Goal: Task Accomplishment & Management: Use online tool/utility

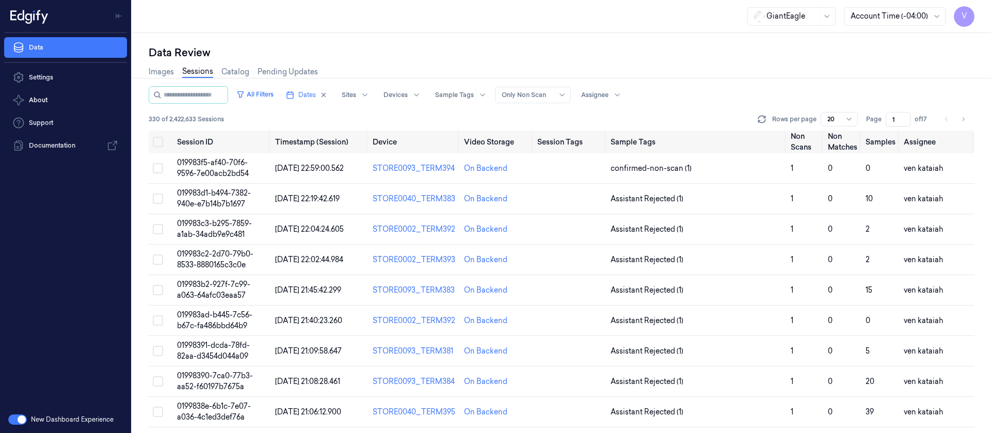
scroll to position [337, 0]
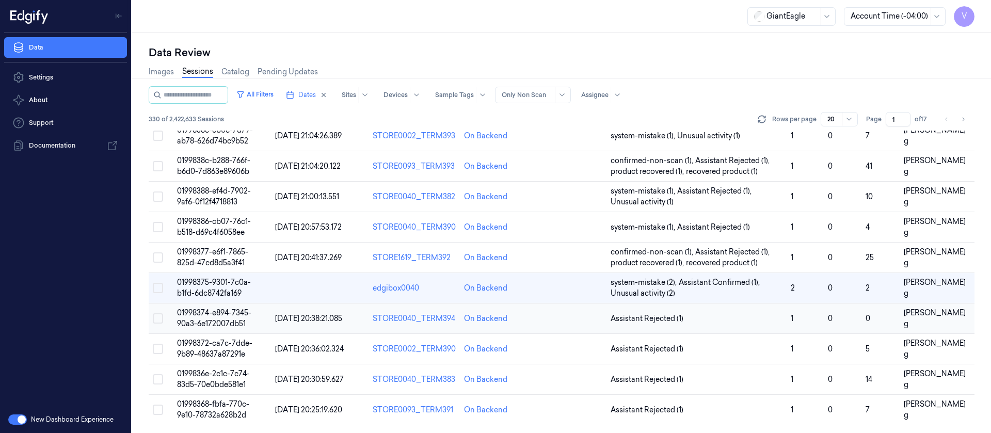
click at [545, 326] on td at bounding box center [569, 318] width 73 height 30
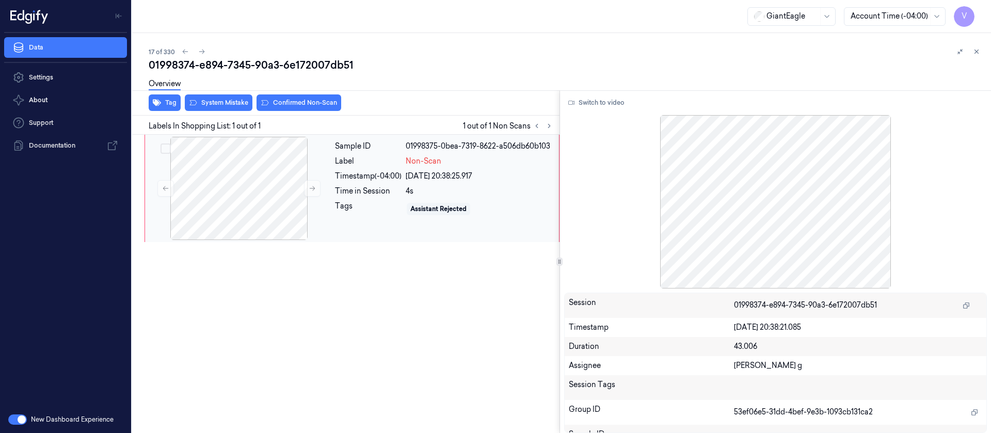
click at [388, 186] on div "Time in Session" at bounding box center [368, 191] width 67 height 11
click at [598, 100] on button "Switch to video" at bounding box center [596, 102] width 65 height 17
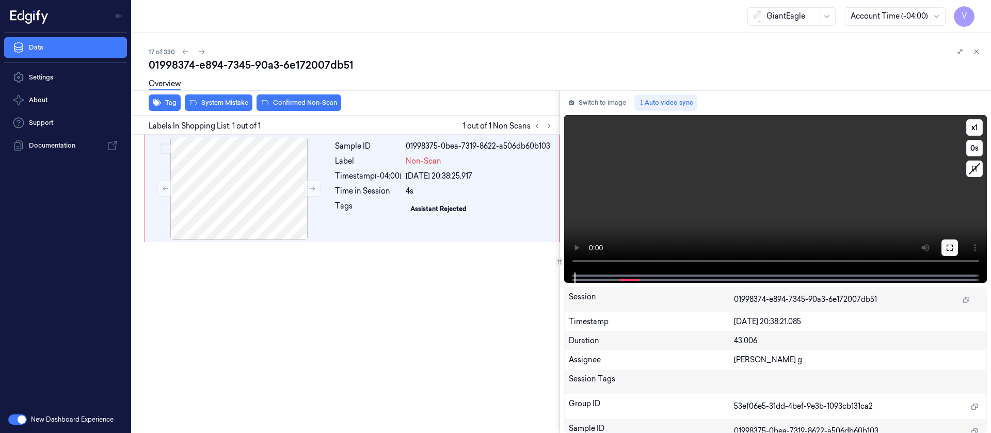
click at [951, 247] on icon at bounding box center [949, 248] width 8 height 8
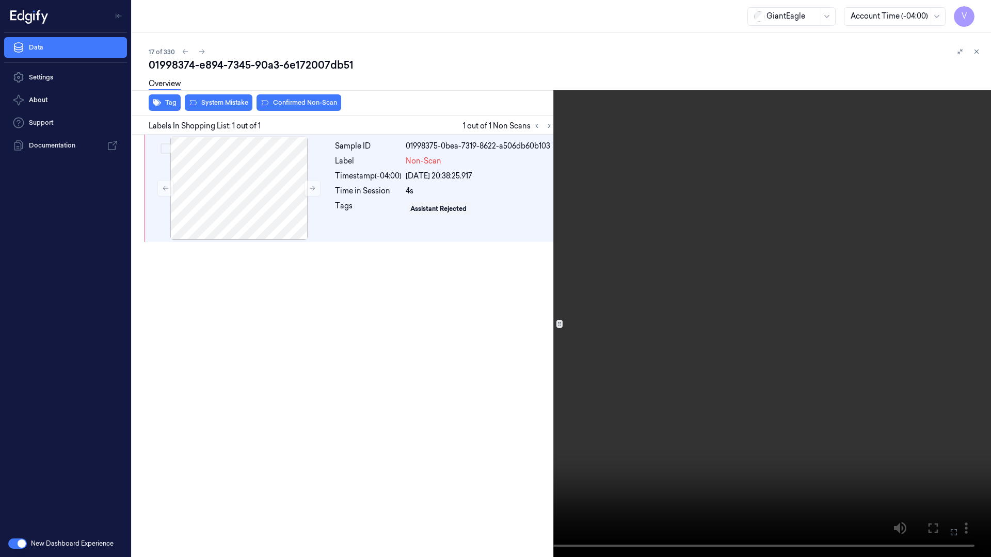
click at [0, 0] on icon at bounding box center [0, 0] width 0 height 0
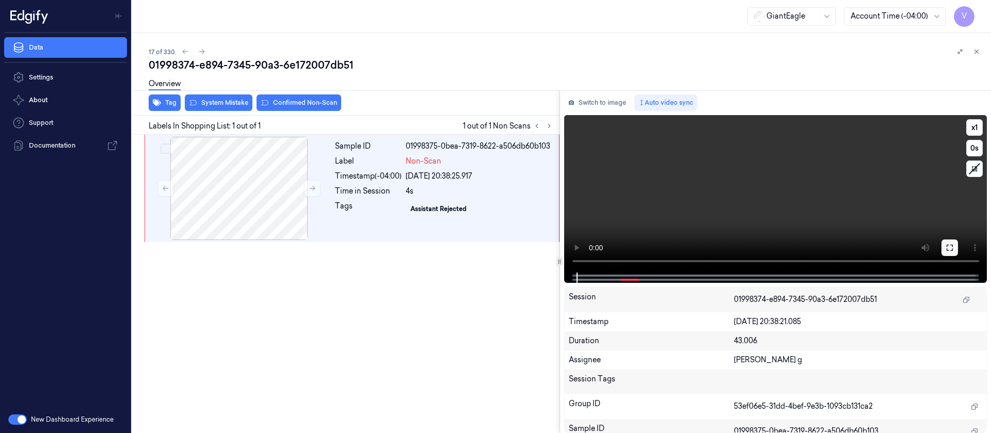
click at [944, 250] on button at bounding box center [949, 247] width 17 height 17
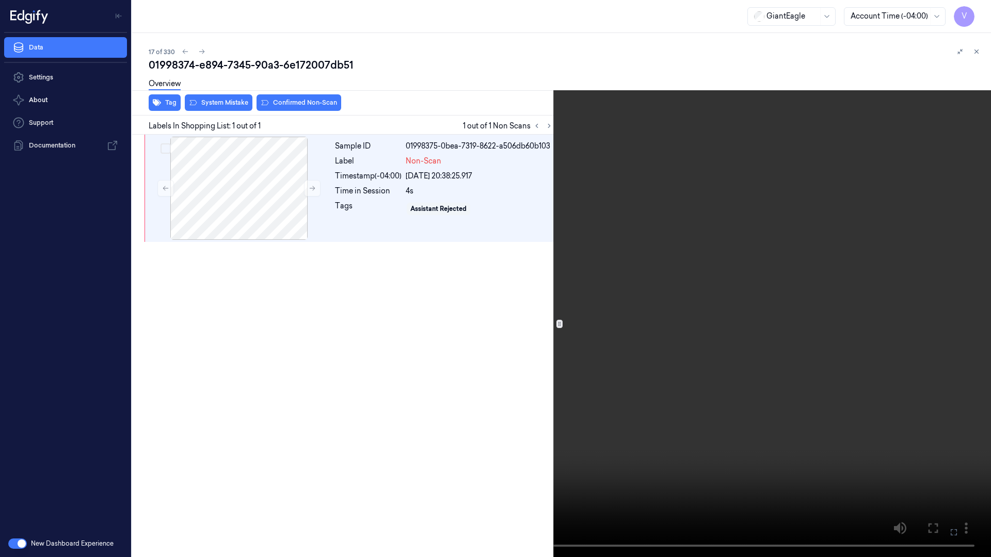
click at [0, 0] on icon at bounding box center [0, 0] width 0 height 0
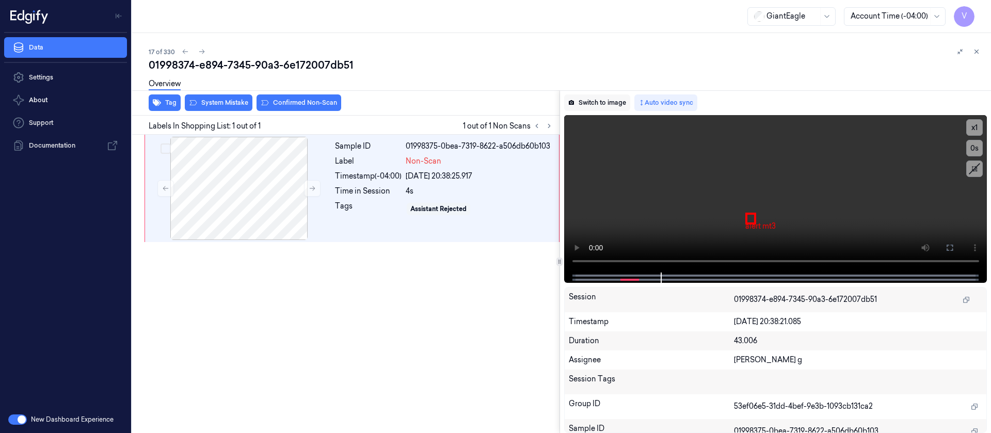
click at [592, 108] on button "Switch to image" at bounding box center [597, 102] width 66 height 17
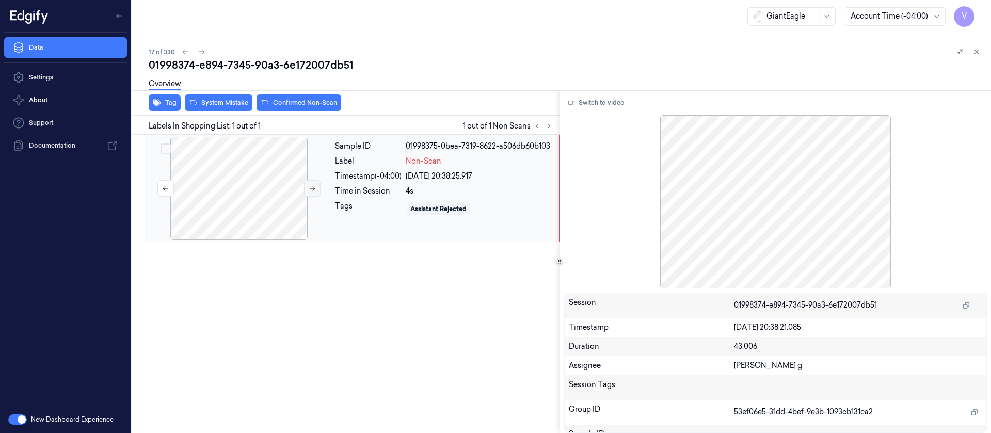
click at [306, 190] on button at bounding box center [312, 188] width 17 height 17
click at [316, 187] on button at bounding box center [312, 188] width 17 height 17
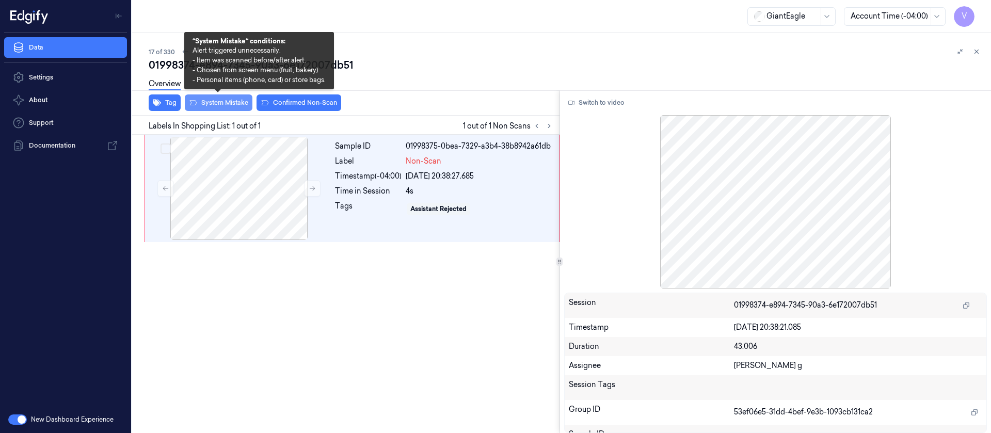
click at [219, 102] on button "System Mistake" at bounding box center [219, 102] width 68 height 17
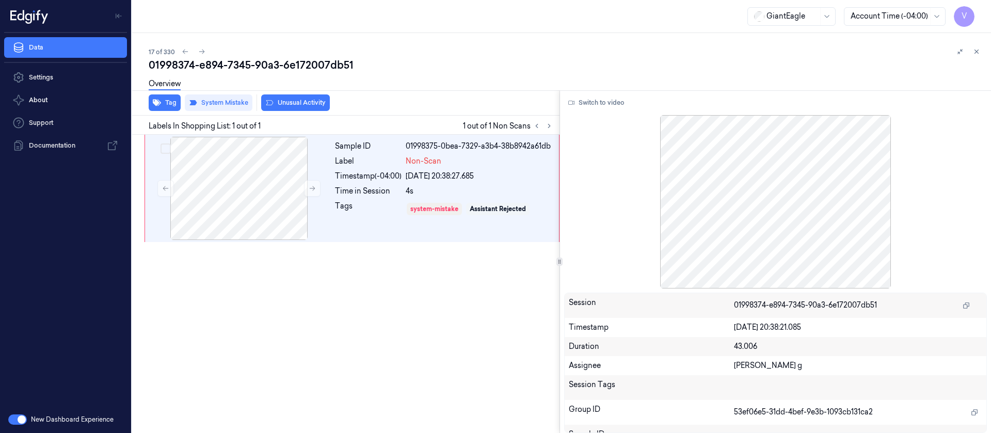
click at [985, 45] on div "17 of 330 01998374-e894-7345-90a3-6e172007db51 Overview Tag System Mistake Unus…" at bounding box center [561, 233] width 859 height 400
click at [981, 54] on button at bounding box center [976, 51] width 12 height 12
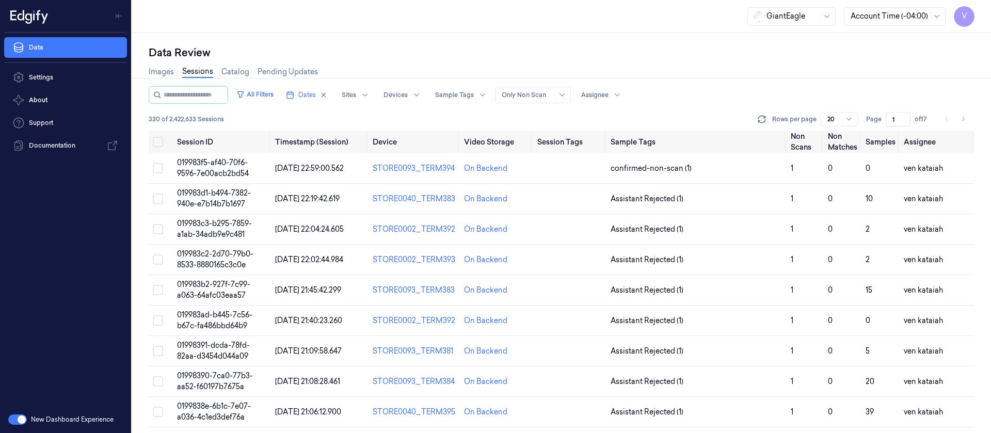
scroll to position [337, 0]
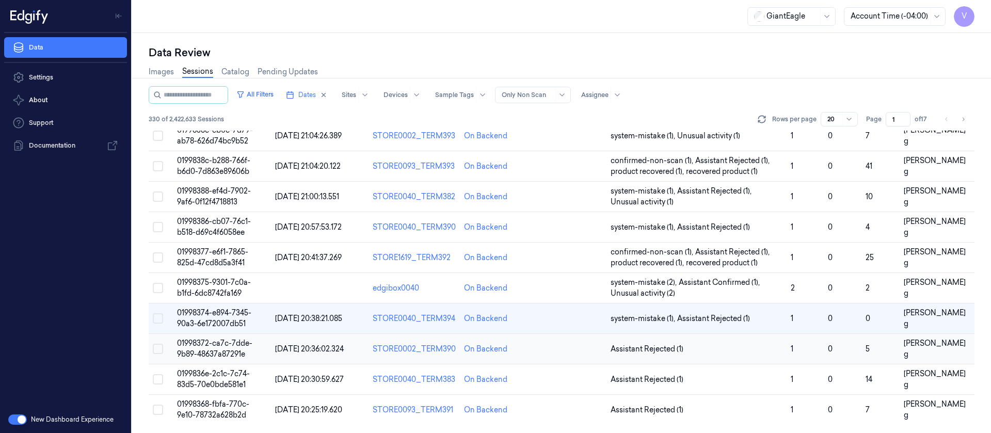
click at [565, 346] on td at bounding box center [569, 349] width 73 height 30
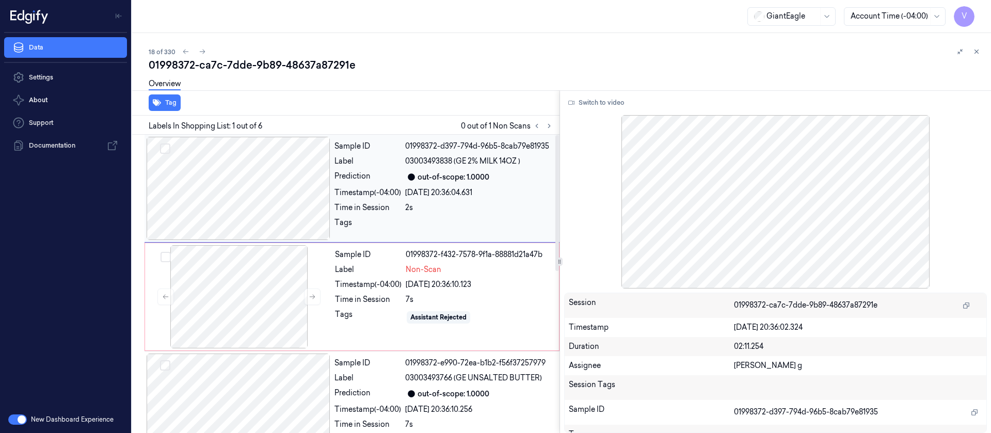
click at [355, 169] on div "Sample ID 01998372-d397-794d-96b5-8cab79e81935 Label 03003493838 (GE 2% MILK 14…" at bounding box center [443, 188] width 227 height 103
click at [593, 107] on button "Switch to video" at bounding box center [596, 102] width 65 height 17
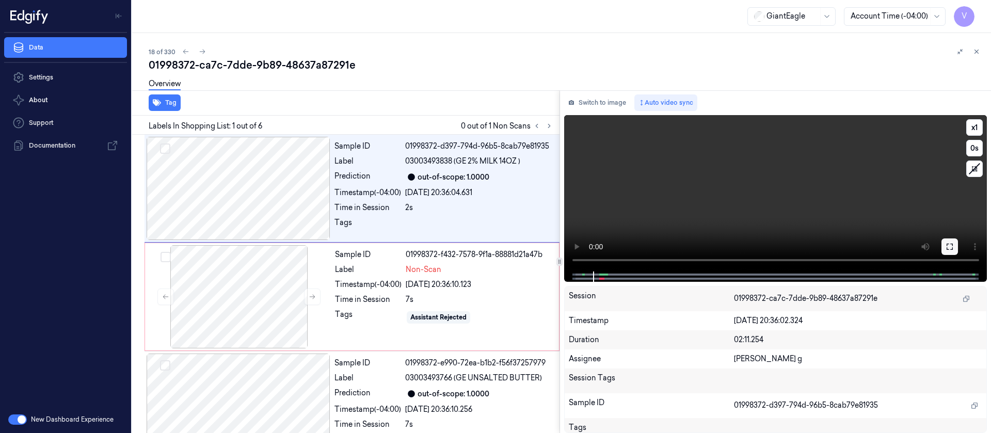
click at [951, 249] on icon at bounding box center [949, 247] width 6 height 6
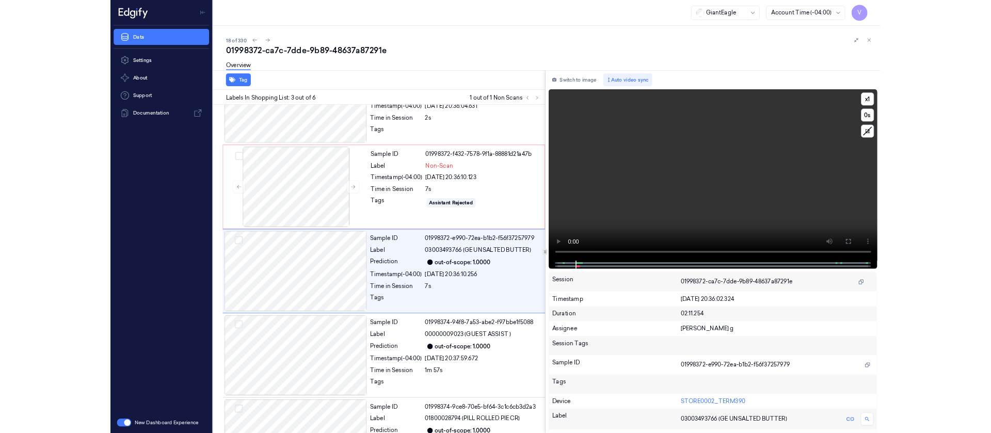
scroll to position [59, 0]
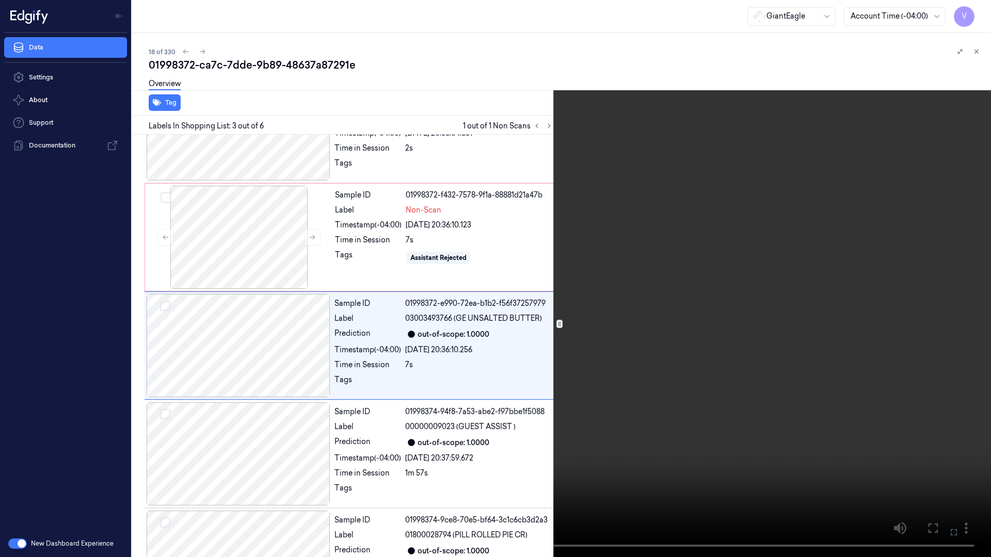
click at [0, 0] on button at bounding box center [0, 0] width 0 height 0
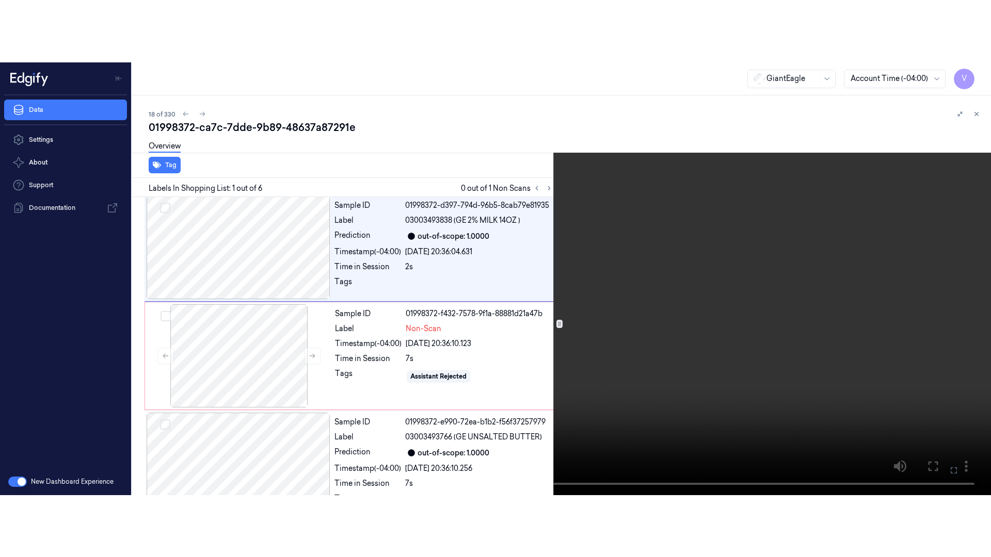
scroll to position [0, 0]
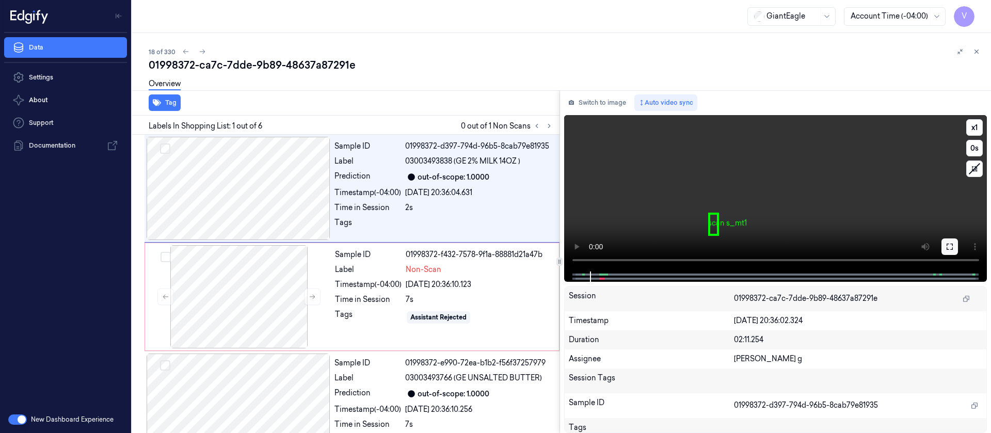
click at [954, 246] on button at bounding box center [949, 246] width 17 height 17
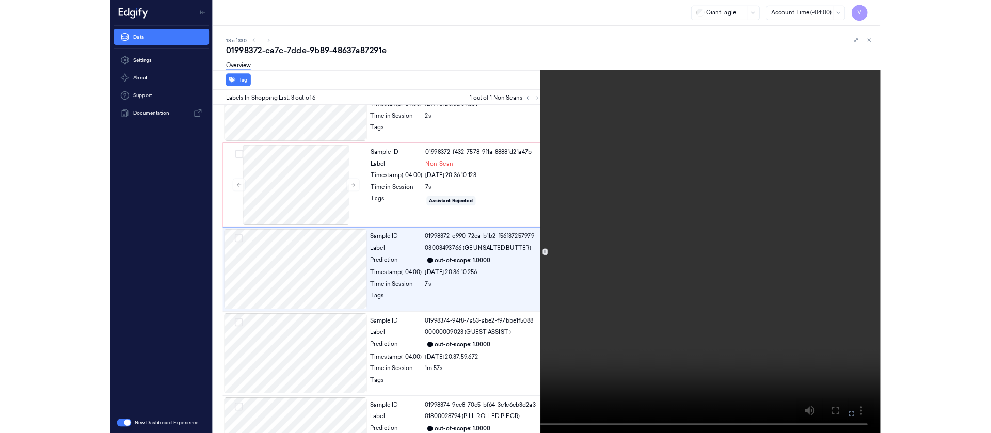
scroll to position [59, 0]
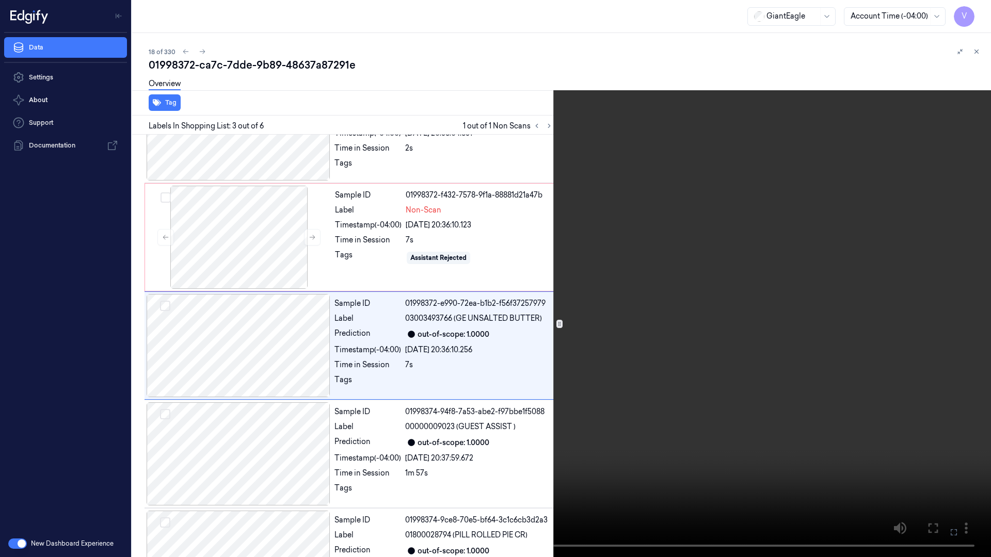
click at [0, 0] on icon at bounding box center [0, 0] width 0 height 0
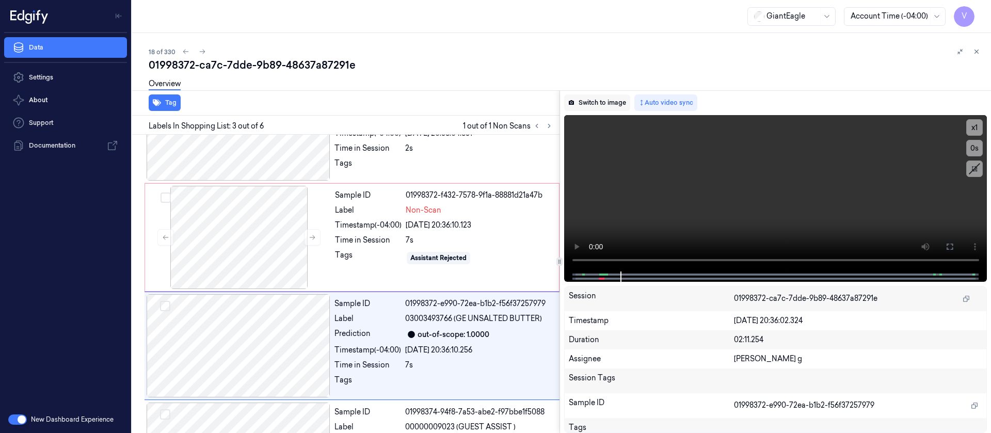
click at [591, 95] on button "Switch to image" at bounding box center [597, 102] width 66 height 17
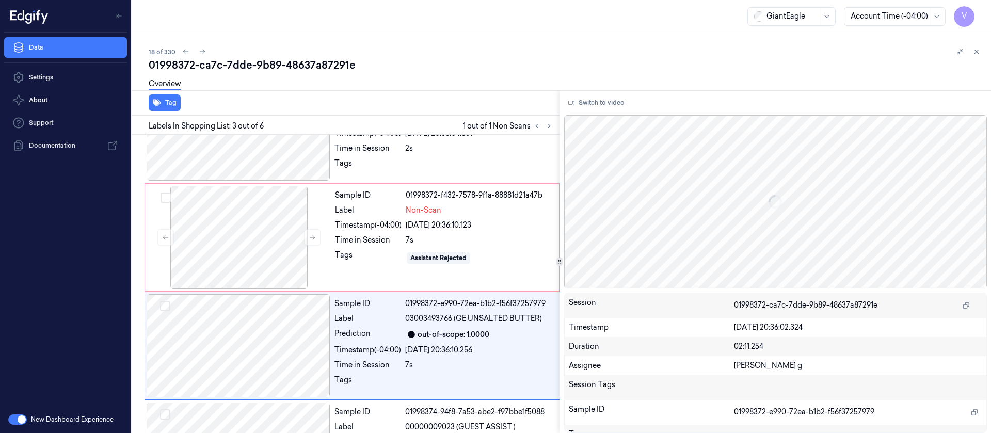
scroll to position [121, 0]
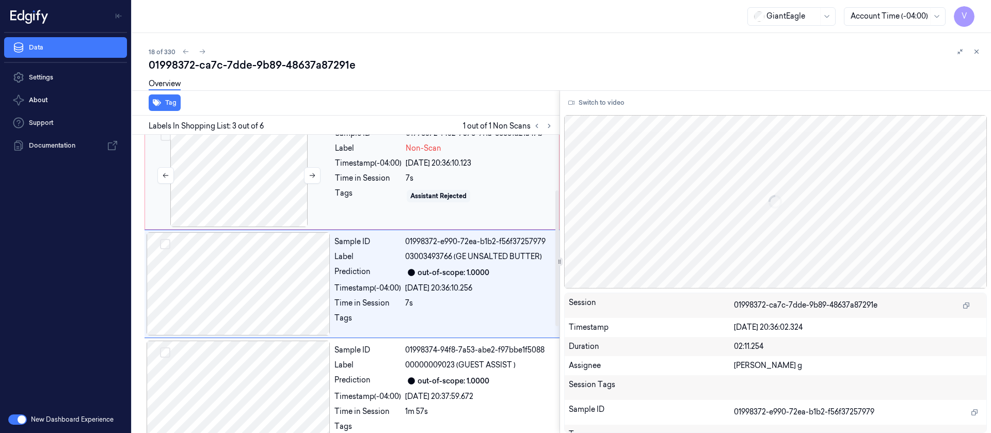
click at [220, 155] on div at bounding box center [239, 175] width 184 height 103
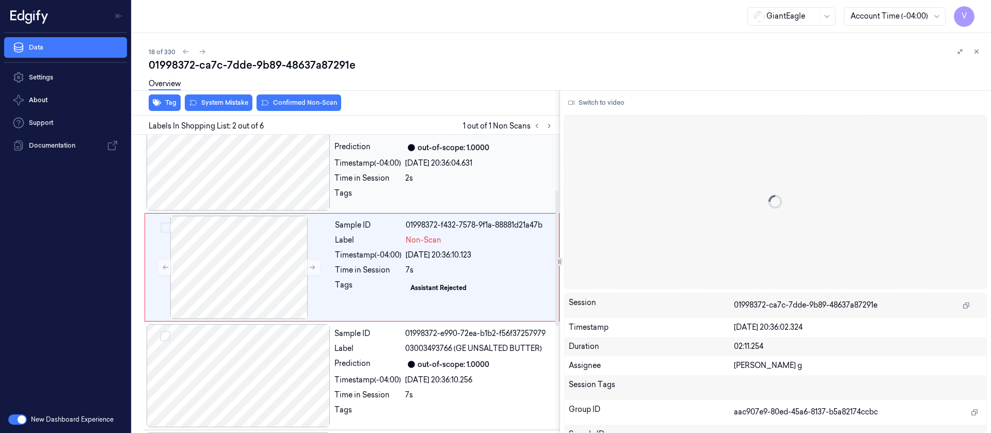
scroll to position [13, 0]
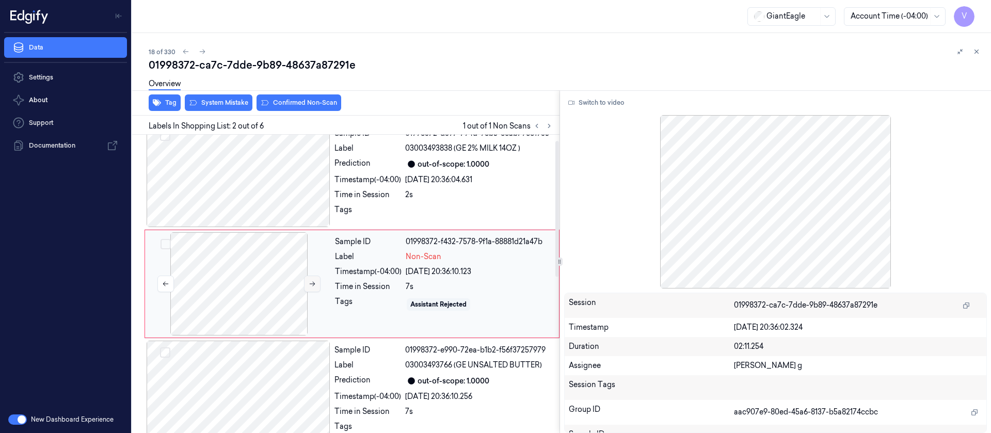
click at [313, 281] on icon at bounding box center [312, 283] width 7 height 7
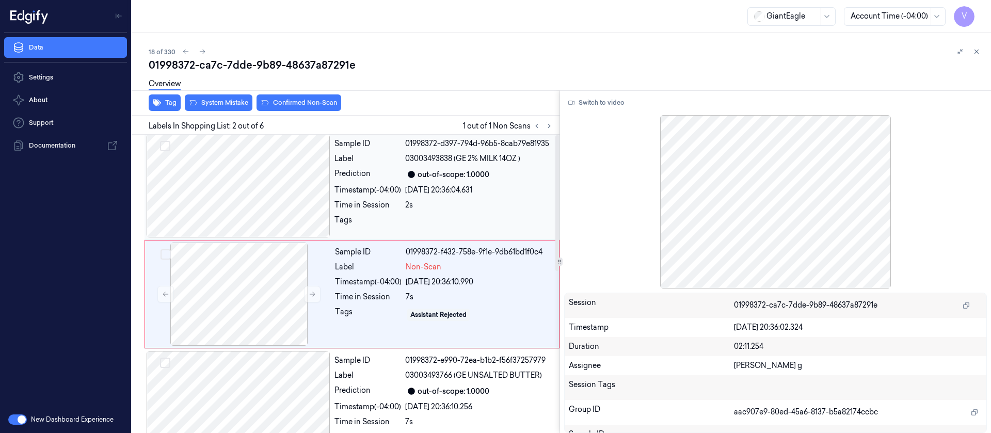
scroll to position [0, 0]
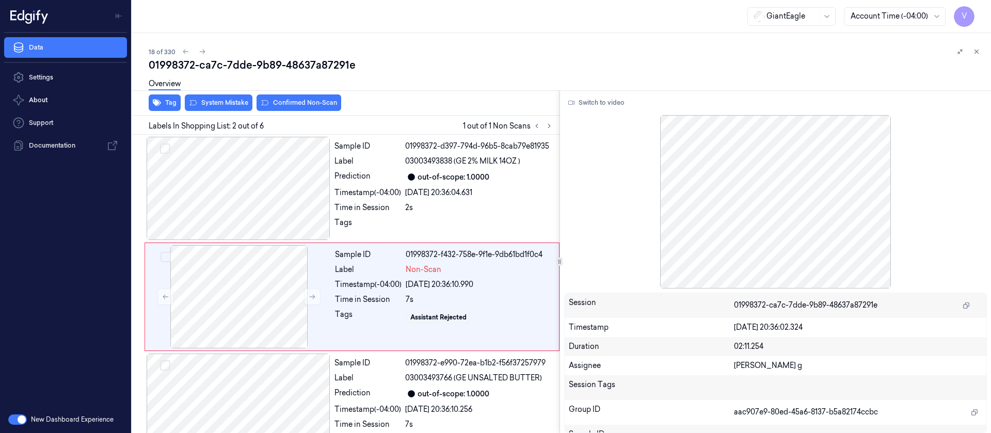
click at [752, 243] on div at bounding box center [775, 201] width 423 height 173
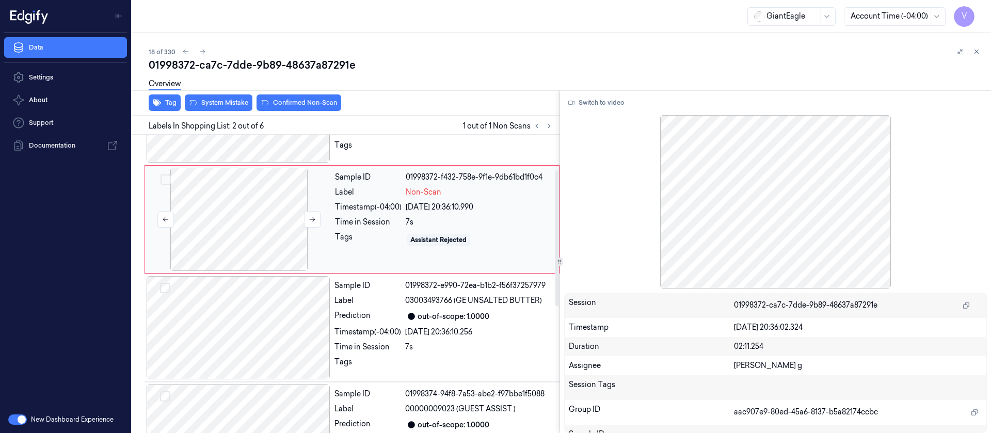
click at [256, 258] on div at bounding box center [239, 219] width 184 height 103
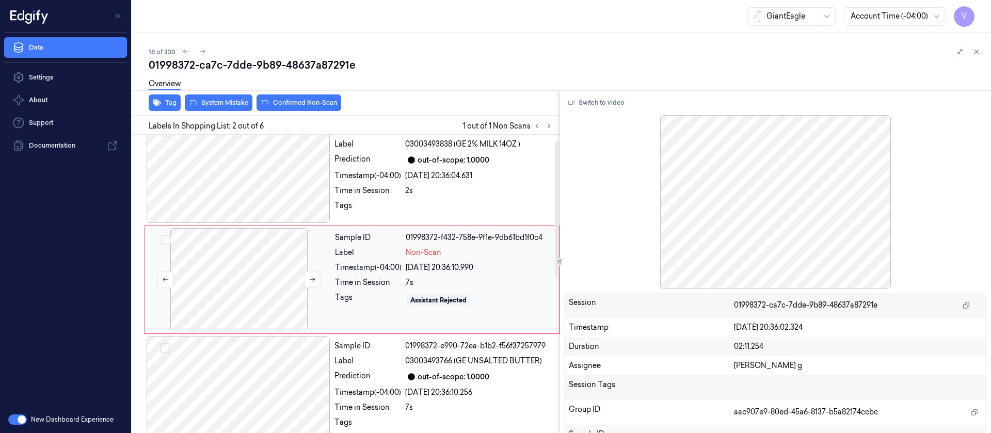
scroll to position [13, 0]
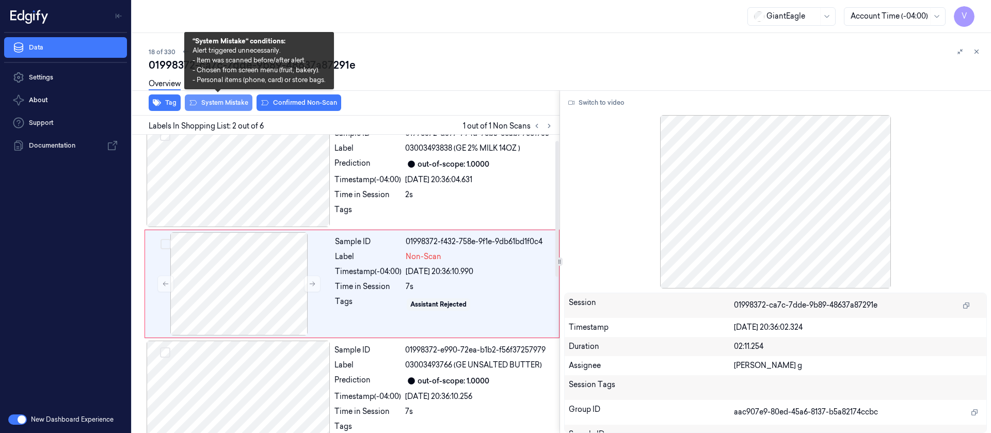
click at [226, 108] on button "System Mistake" at bounding box center [219, 102] width 68 height 17
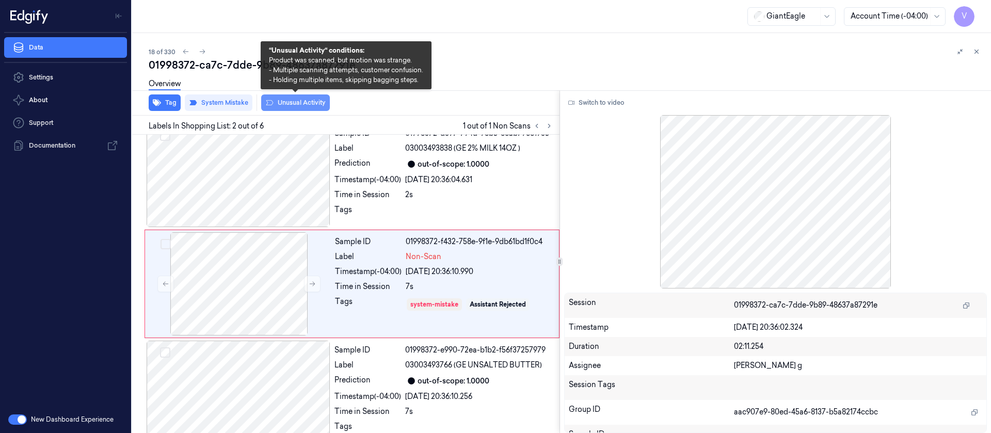
click at [288, 104] on button "Unusual Activity" at bounding box center [295, 102] width 69 height 17
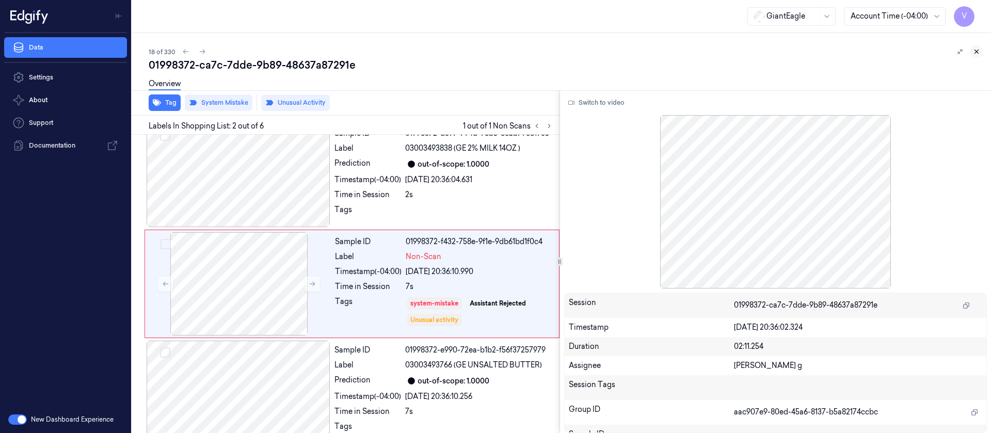
click at [981, 50] on button at bounding box center [976, 51] width 12 height 12
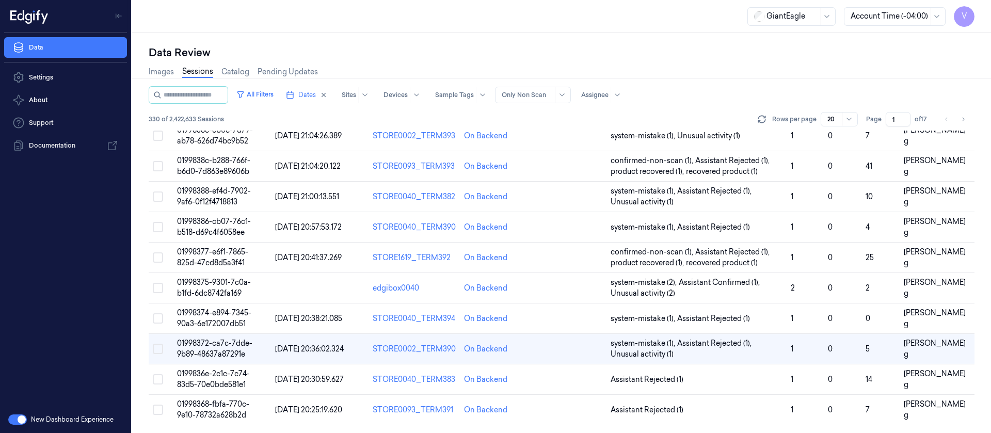
scroll to position [337, 0]
click at [544, 386] on td at bounding box center [569, 379] width 73 height 30
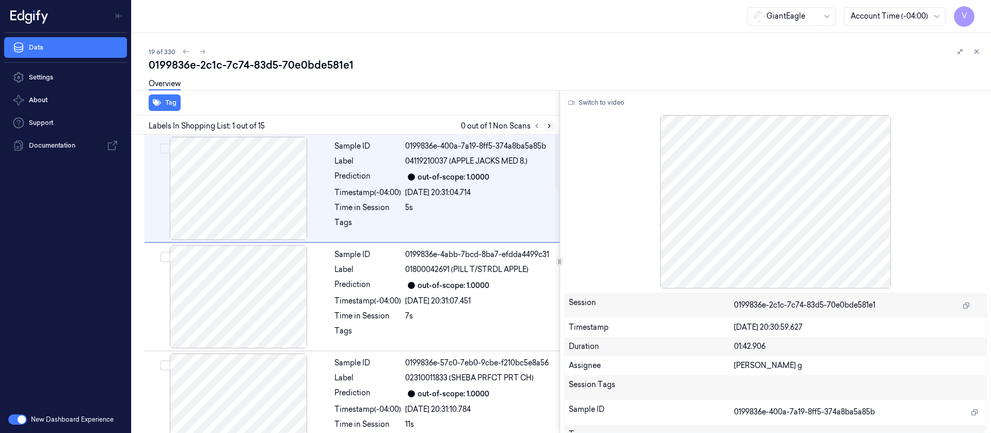
click at [554, 123] on button at bounding box center [549, 126] width 12 height 12
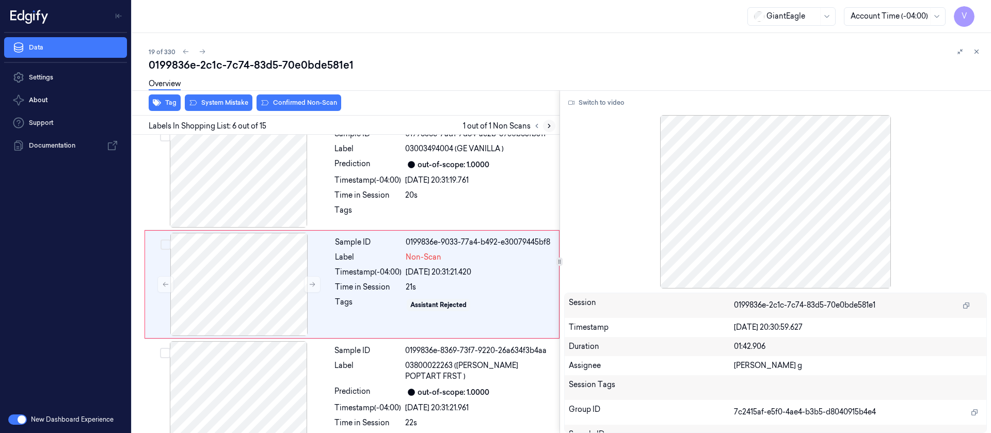
scroll to position [446, 0]
click at [215, 304] on div at bounding box center [239, 283] width 184 height 103
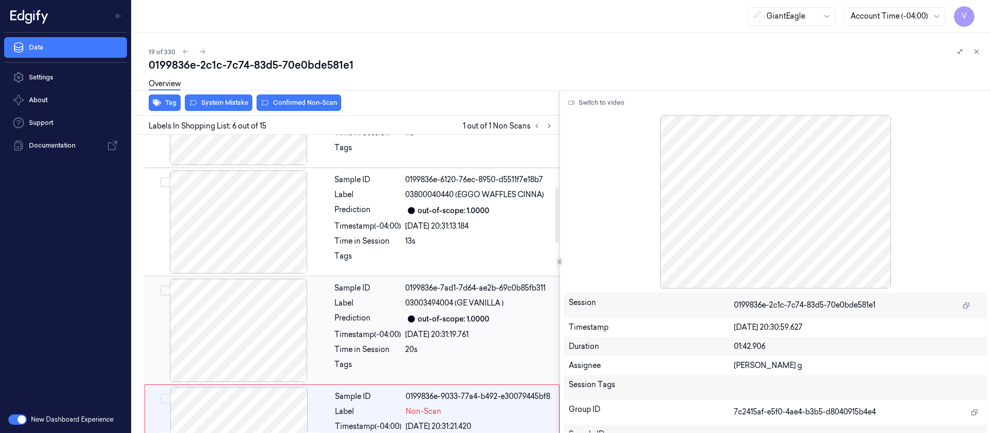
click at [373, 312] on div "Sample ID 0199836e-7ad1-7d64-ae2b-69c0b85fb311 Label 03003494004 (GE VANILLA ) …" at bounding box center [443, 330] width 227 height 103
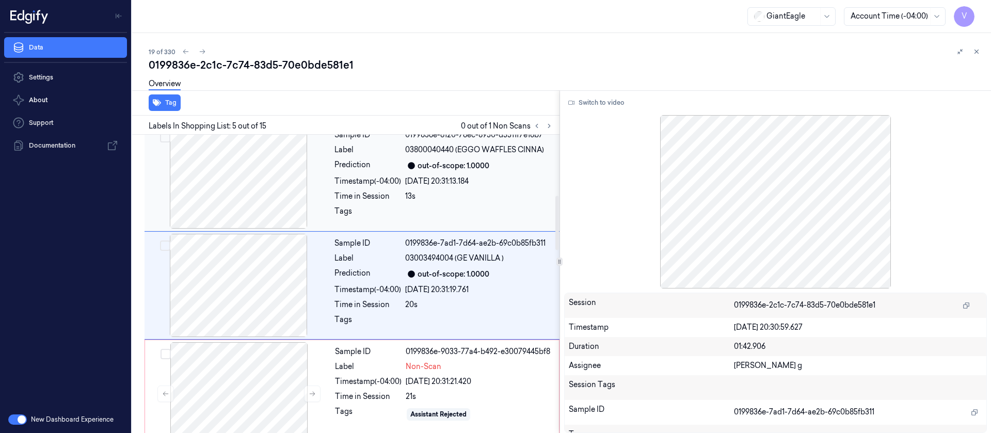
scroll to position [338, 0]
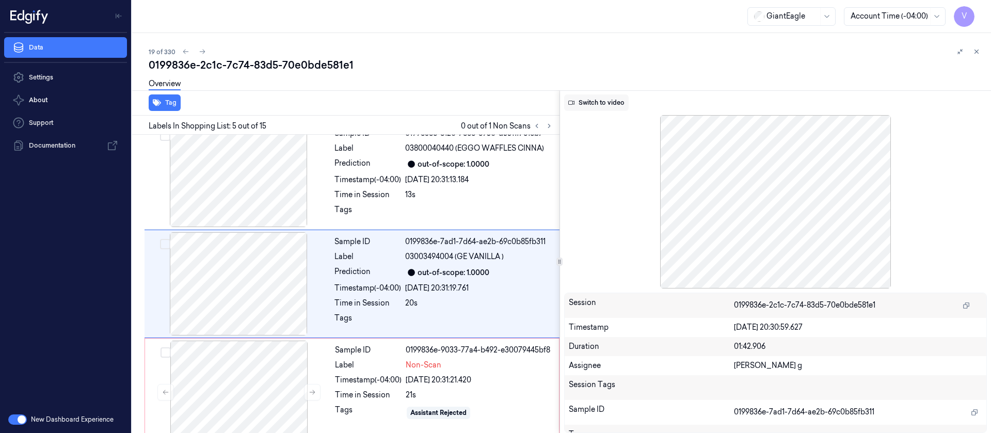
click at [586, 104] on button "Switch to video" at bounding box center [596, 102] width 65 height 17
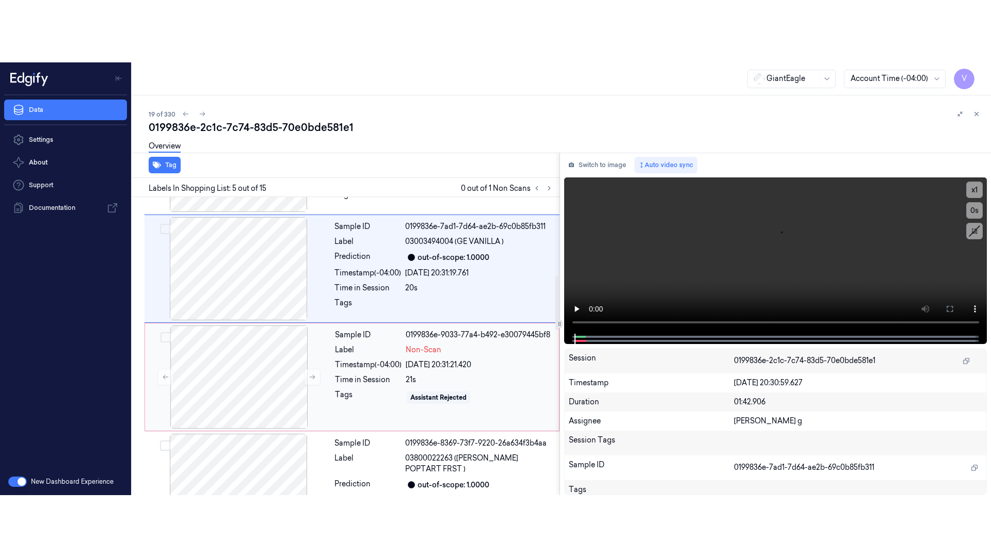
scroll to position [493, 0]
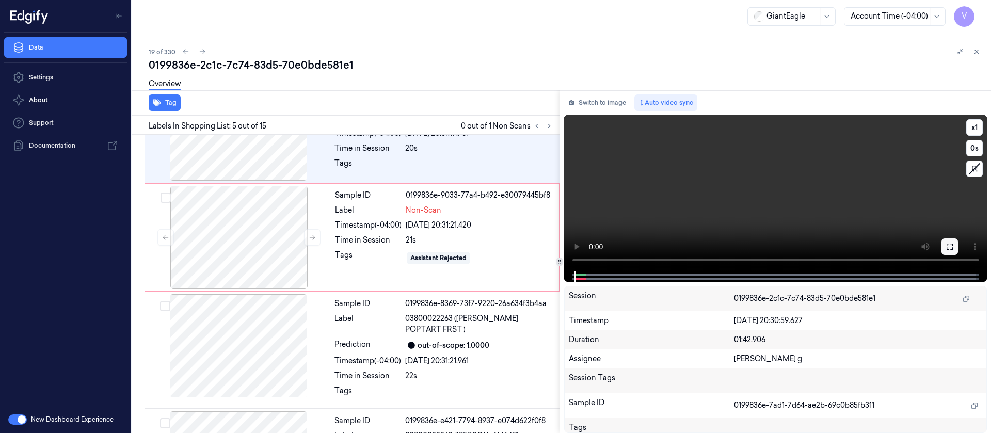
click at [955, 248] on button at bounding box center [949, 246] width 17 height 17
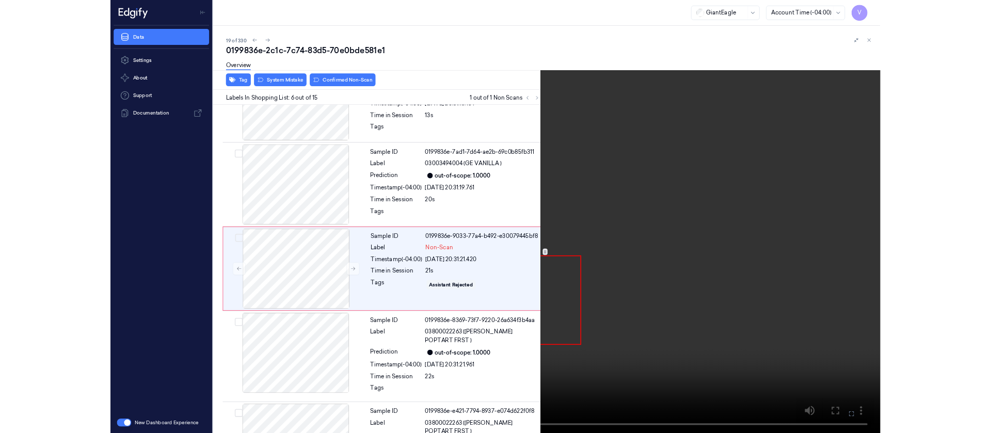
scroll to position [384, 0]
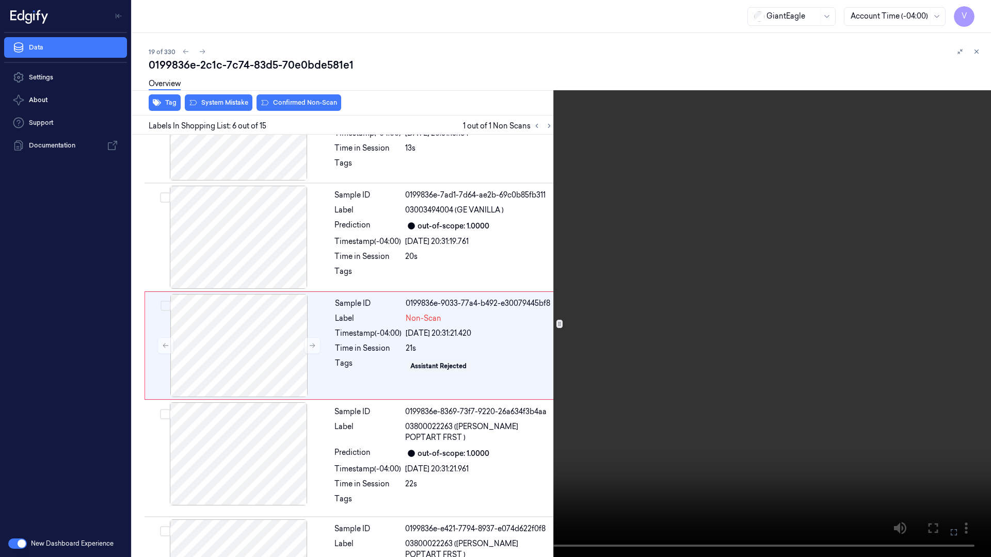
click at [0, 0] on icon at bounding box center [0, 0] width 0 height 0
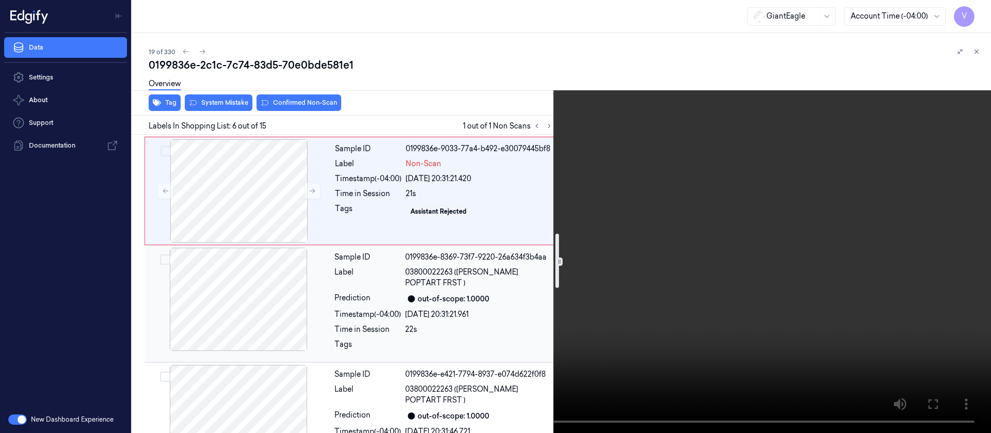
scroll to position [617, 0]
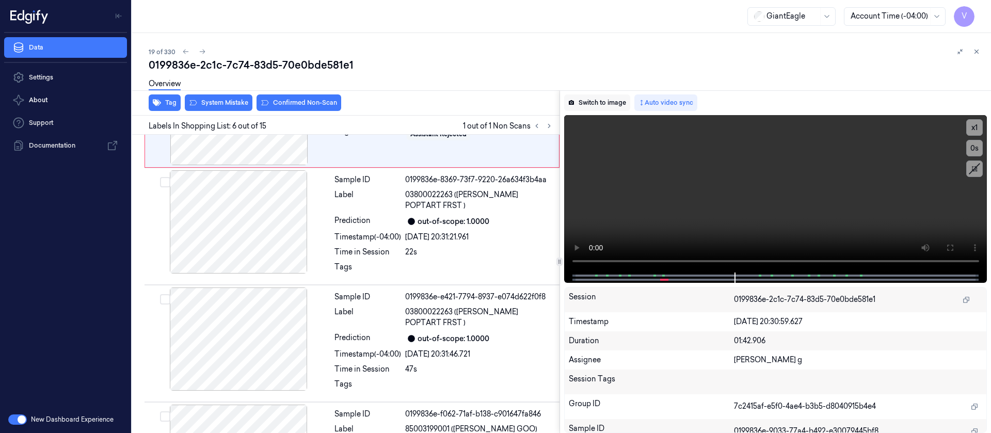
click at [600, 106] on button "Switch to image" at bounding box center [597, 102] width 66 height 17
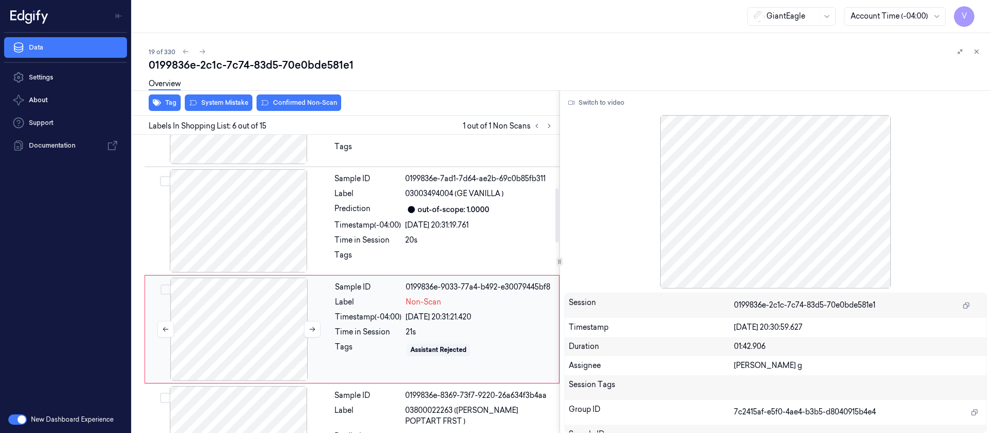
scroll to position [446, 0]
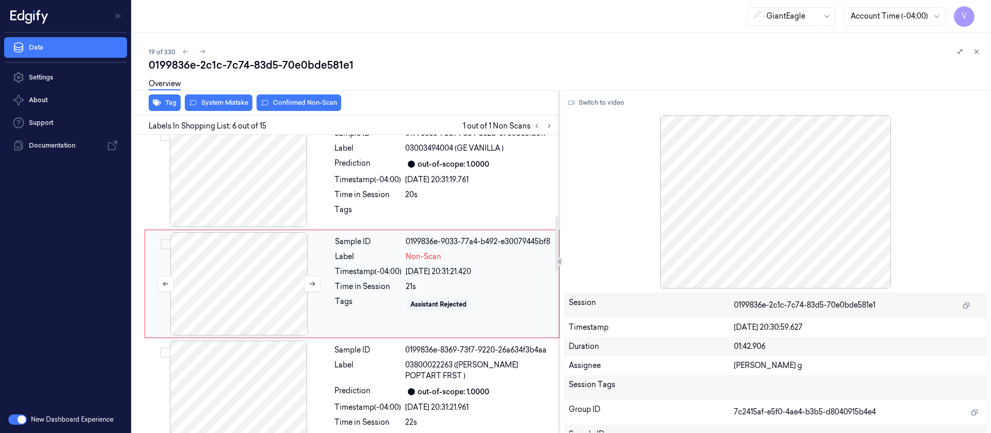
click at [237, 263] on div at bounding box center [239, 283] width 184 height 103
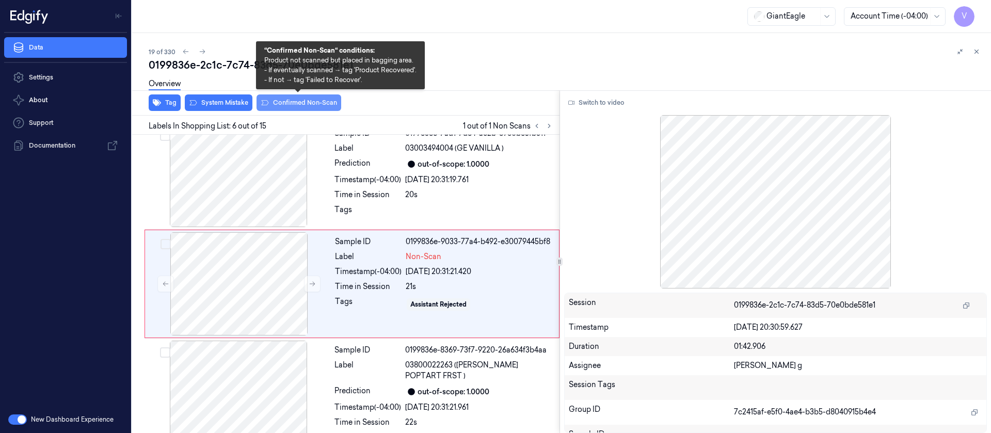
click at [292, 101] on button "Confirmed Non-Scan" at bounding box center [298, 102] width 85 height 17
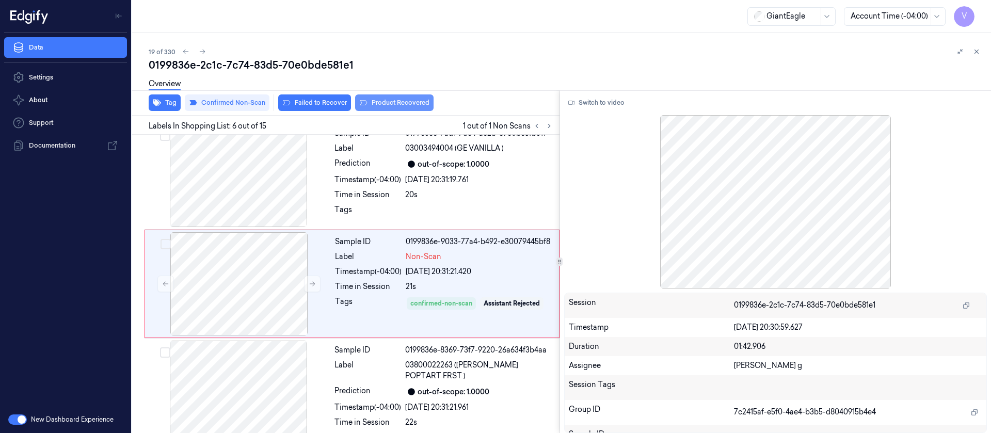
click at [400, 102] on button "Product Recovered" at bounding box center [394, 102] width 78 height 17
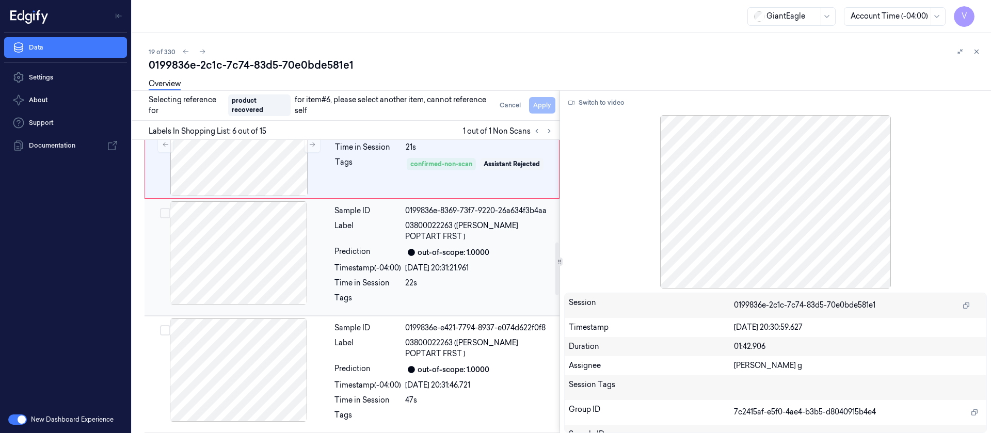
scroll to position [601, 0]
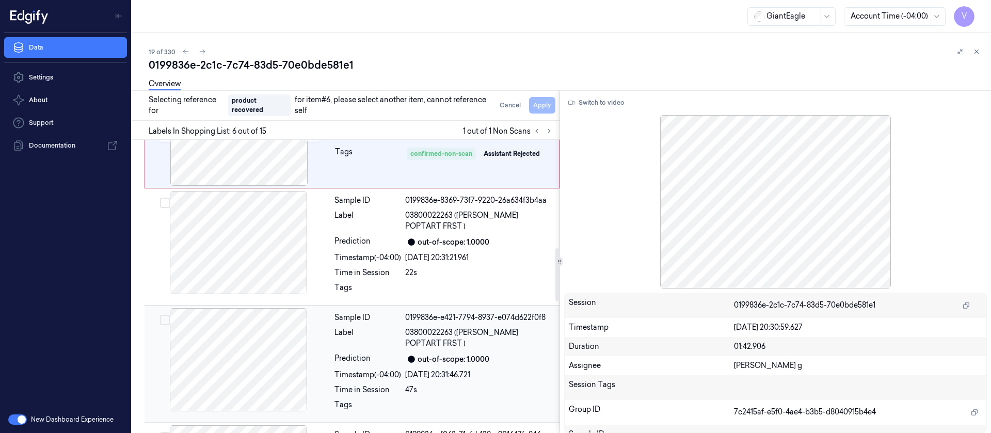
click at [239, 324] on div at bounding box center [239, 359] width 184 height 103
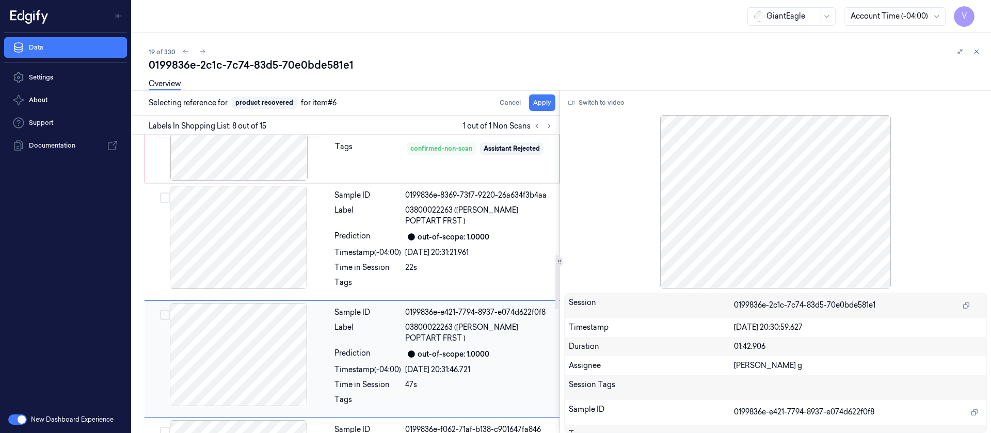
scroll to position [663, 0]
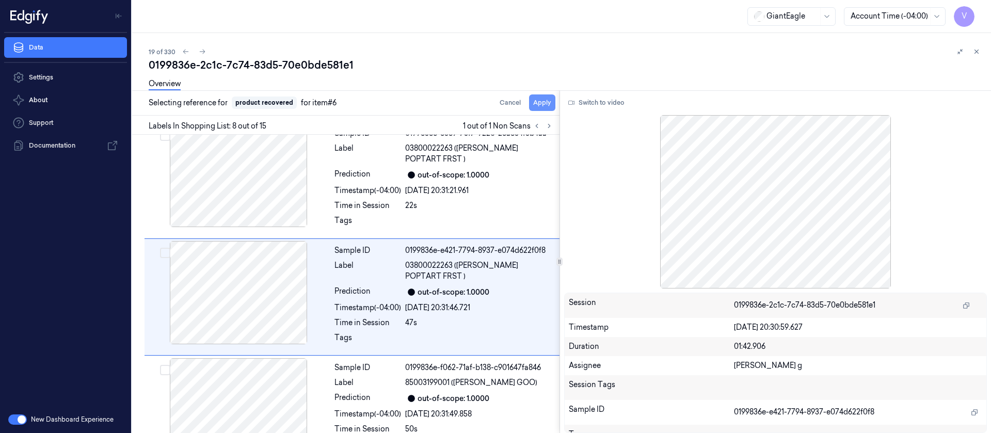
click at [534, 103] on button "Apply" at bounding box center [542, 102] width 26 height 17
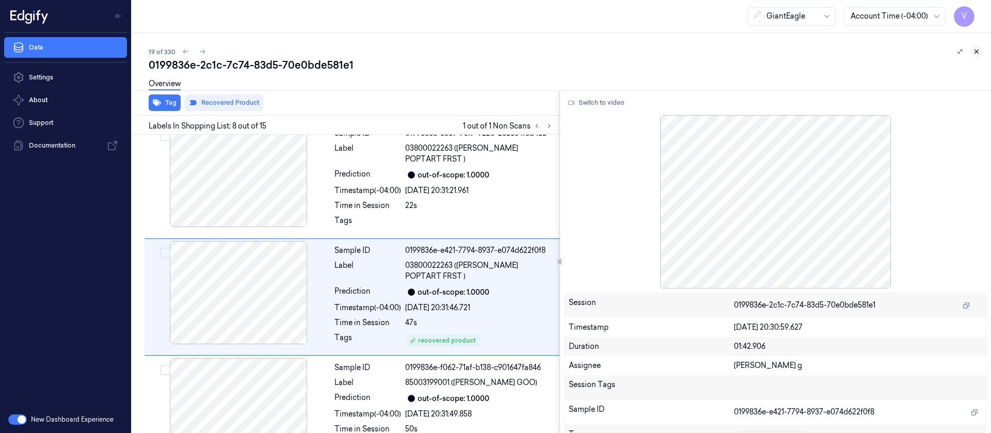
click at [978, 54] on icon at bounding box center [976, 51] width 7 height 7
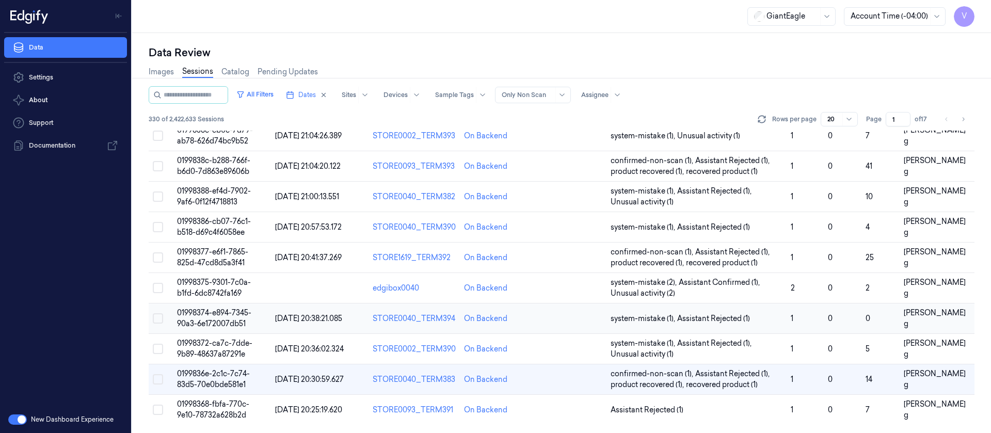
scroll to position [337, 0]
click at [543, 410] on td at bounding box center [569, 410] width 73 height 30
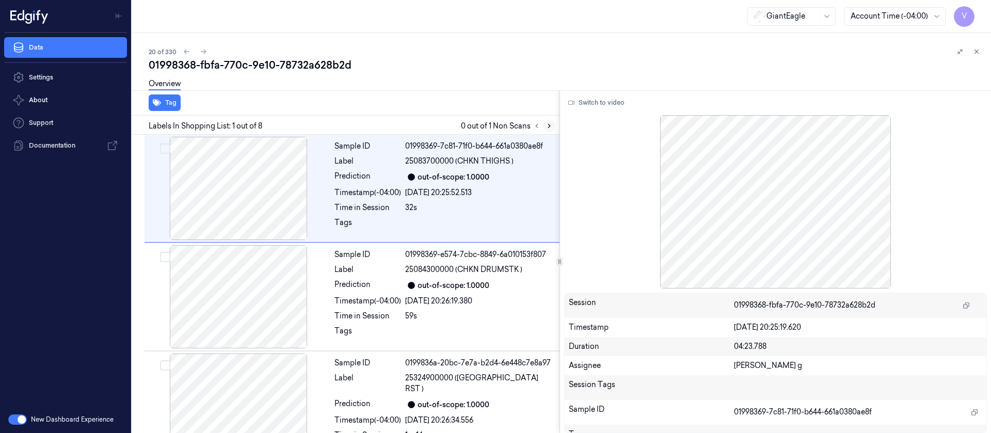
click at [548, 126] on icon at bounding box center [548, 125] width 7 height 7
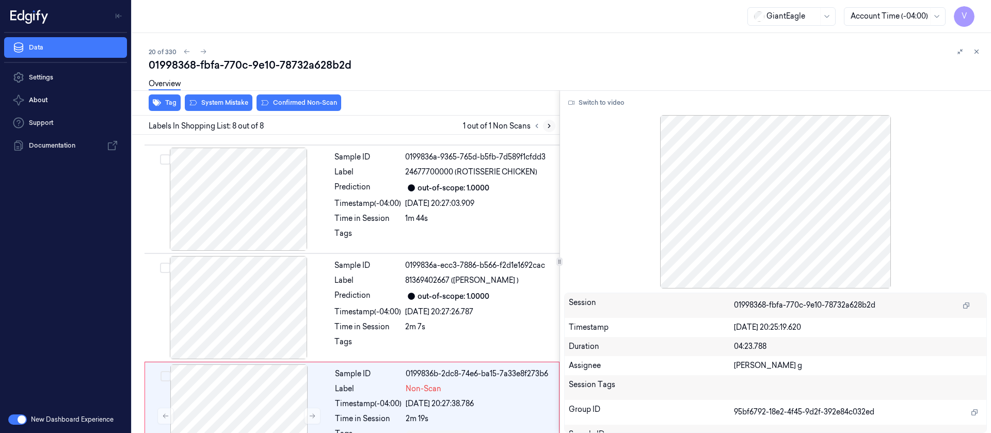
scroll to position [572, 0]
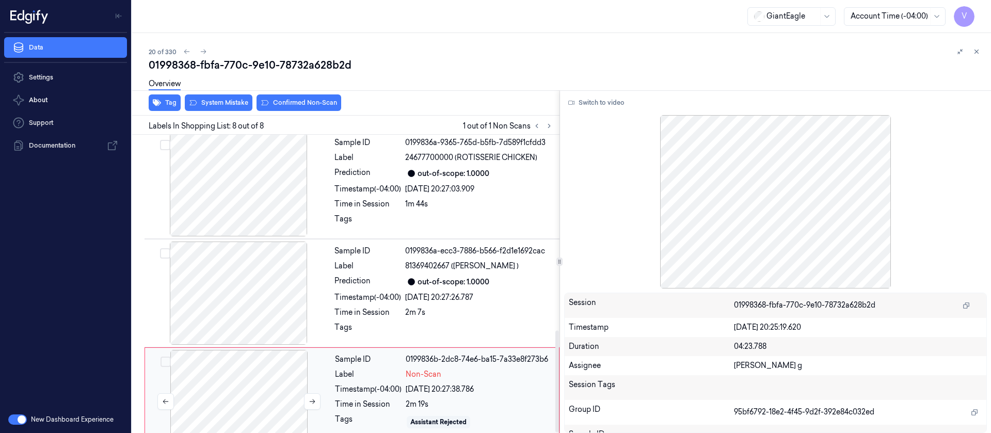
click at [227, 355] on div at bounding box center [239, 401] width 184 height 103
click at [241, 356] on div at bounding box center [239, 401] width 184 height 103
click at [254, 359] on div at bounding box center [239, 401] width 184 height 103
click at [273, 267] on div at bounding box center [239, 293] width 184 height 103
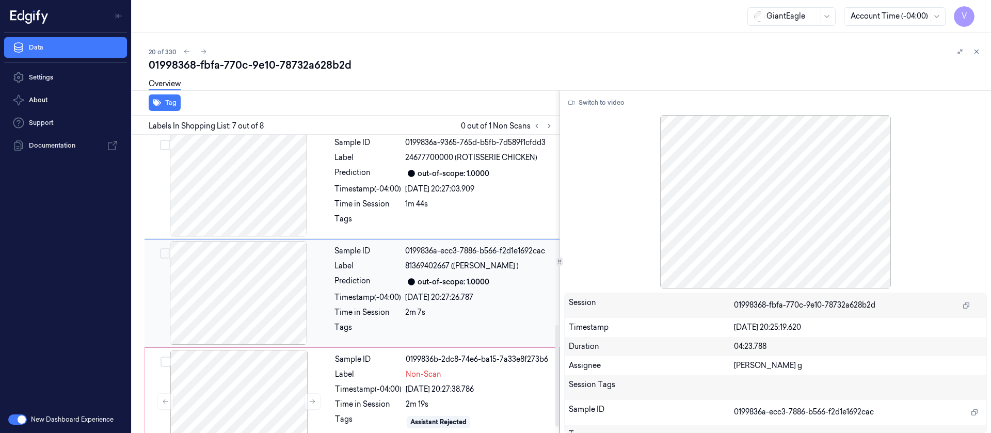
scroll to position [555, 0]
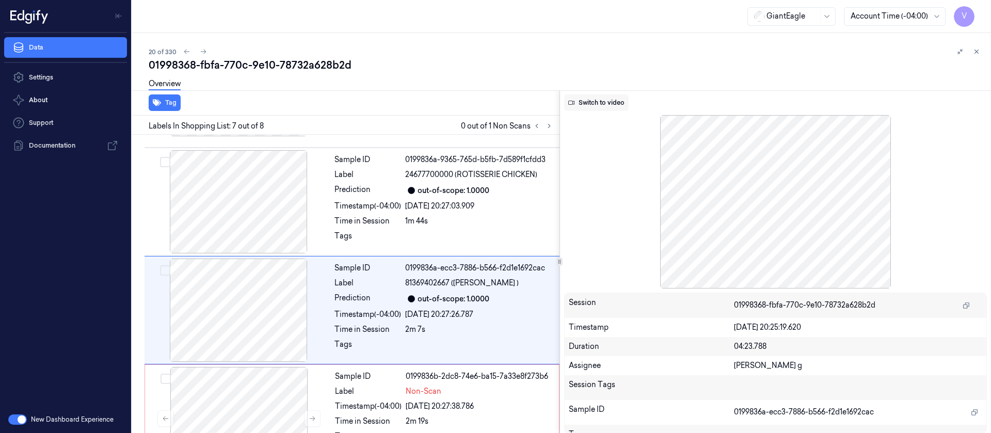
click at [591, 101] on button "Switch to video" at bounding box center [596, 102] width 65 height 17
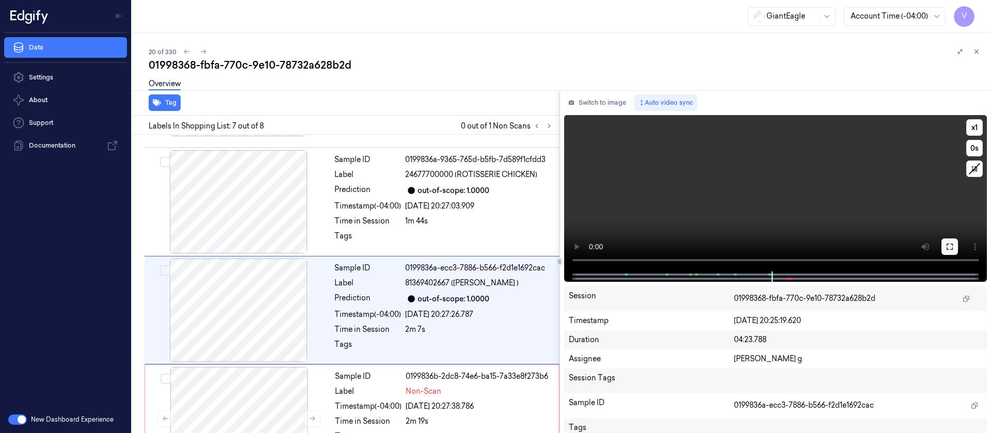
click at [954, 245] on button at bounding box center [949, 246] width 17 height 17
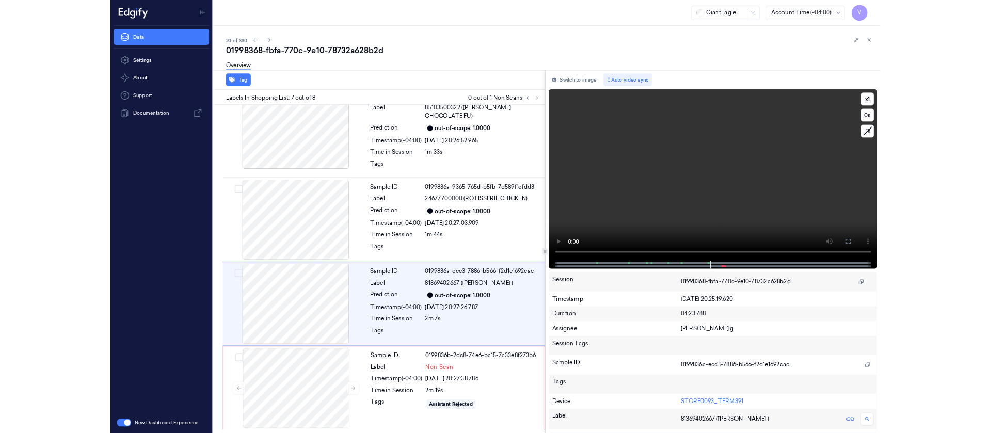
scroll to position [447, 0]
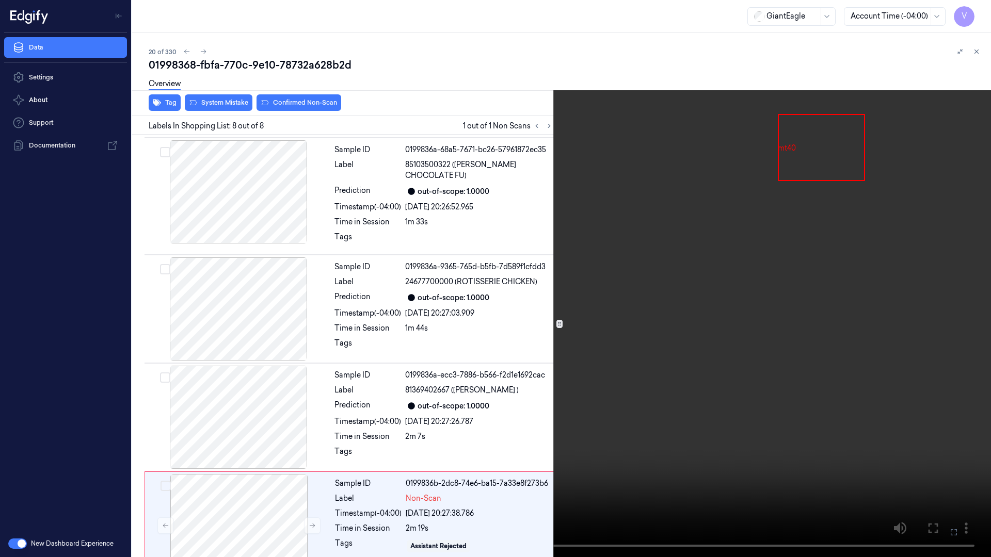
click at [0, 0] on icon at bounding box center [0, 0] width 0 height 0
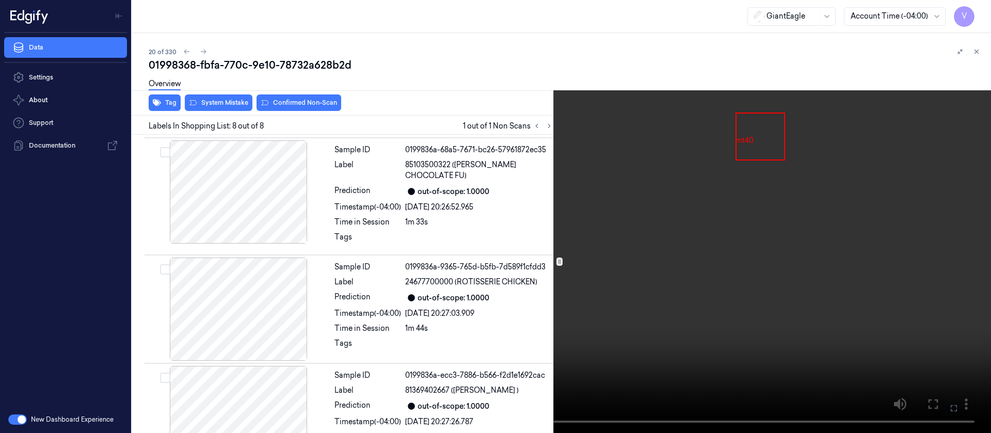
scroll to position [555, 0]
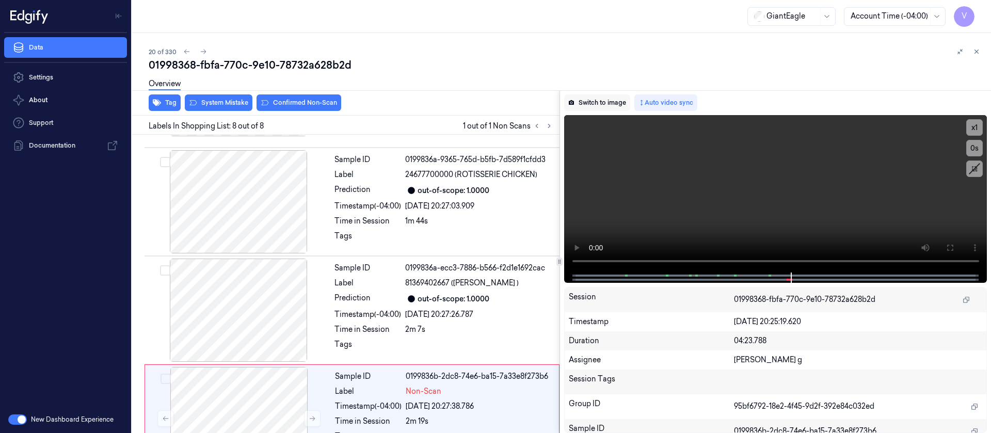
click at [596, 103] on button "Switch to image" at bounding box center [597, 102] width 66 height 17
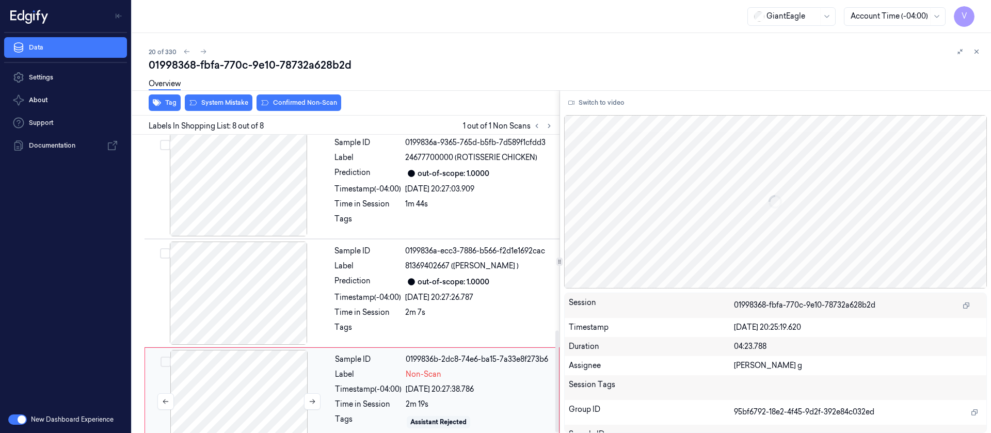
click at [255, 370] on div at bounding box center [239, 401] width 184 height 103
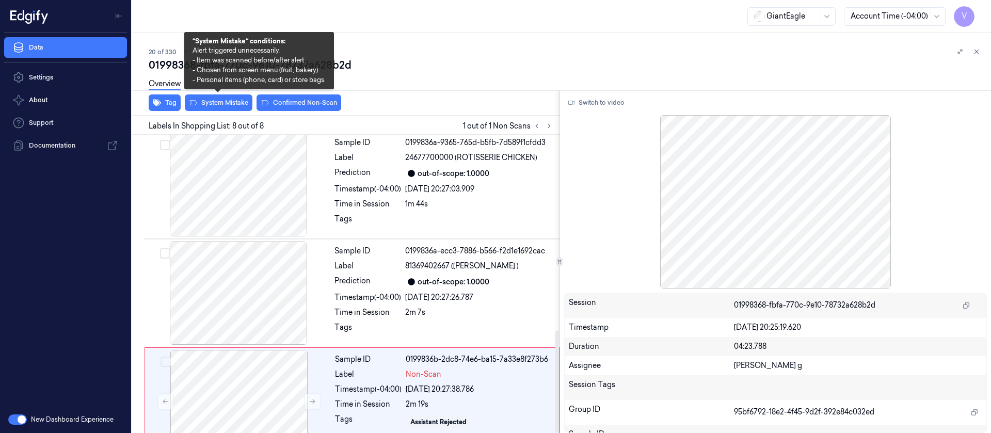
click at [218, 98] on div "Overview" at bounding box center [566, 85] width 834 height 26
click at [221, 104] on button "System Mistake" at bounding box center [219, 102] width 68 height 17
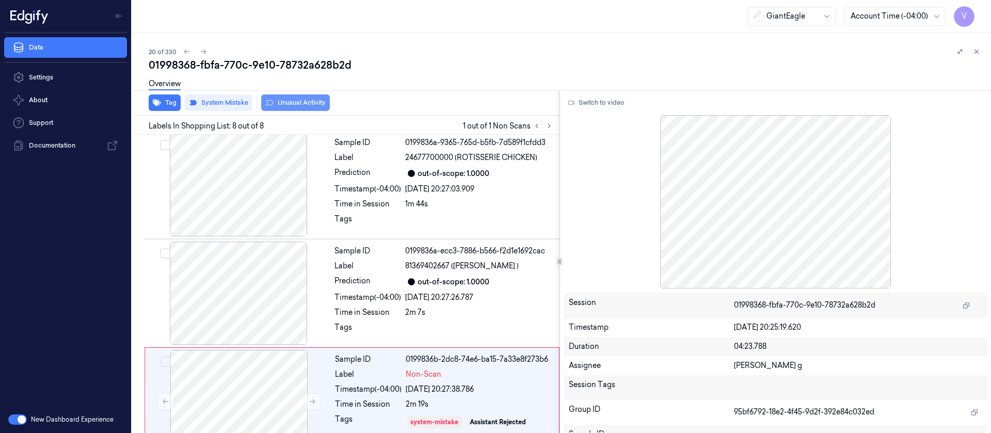
click at [304, 106] on button "Unusual Activity" at bounding box center [295, 102] width 69 height 17
click at [980, 49] on icon at bounding box center [976, 51] width 7 height 7
